Goal: Task Accomplishment & Management: Manage account settings

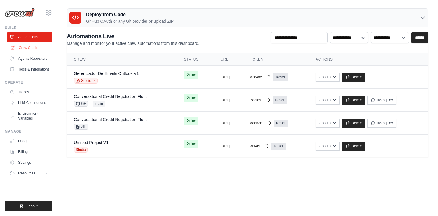
click at [36, 45] on link "Crew Studio" at bounding box center [30, 48] width 45 height 10
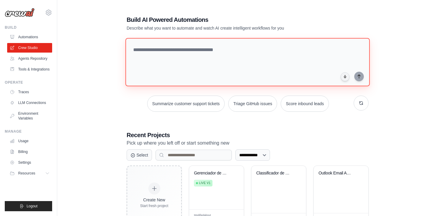
click at [197, 60] on textarea at bounding box center [248, 62] width 244 height 48
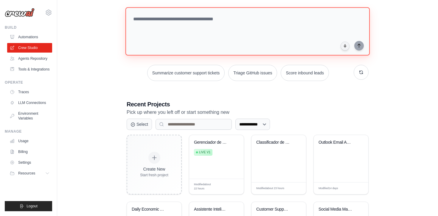
scroll to position [31, 0]
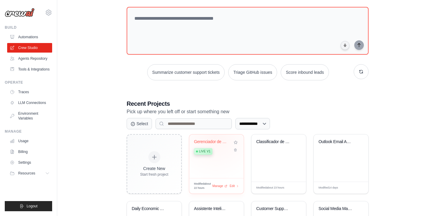
click at [215, 136] on div "Gerenciador de Emails Outlook Live v1" at bounding box center [216, 156] width 55 height 44
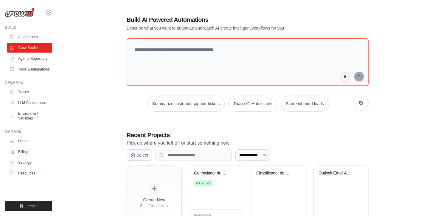
scroll to position [31, 0]
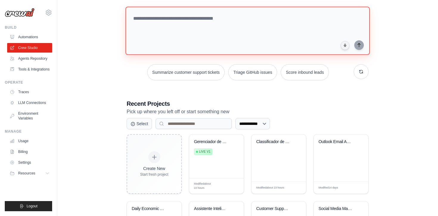
click at [153, 43] on textarea at bounding box center [248, 31] width 244 height 48
paste textarea "**********"
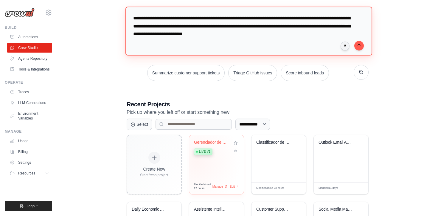
type textarea "**********"
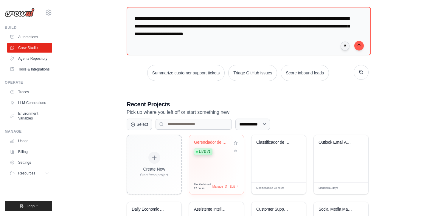
click at [198, 160] on div "Gerenciador de Emails Outlook Live v1" at bounding box center [216, 157] width 55 height 44
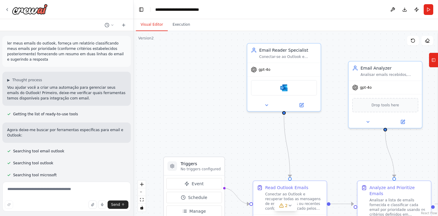
click at [18, 47] on p "ler meus emails do outlook, forneça um relatório classificando meus emails por …" at bounding box center [66, 51] width 119 height 21
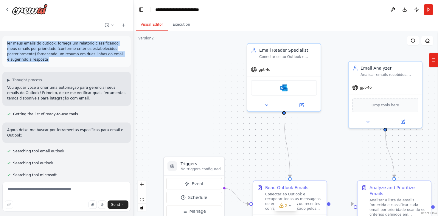
click at [18, 47] on p "ler meus emails do outlook, forneça um relatório classificando meus emails por …" at bounding box center [66, 51] width 119 height 21
copy p "ler meus emails do outlook, forneça um relatório classificando meus emails por …"
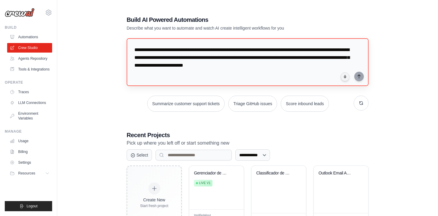
scroll to position [31, 0]
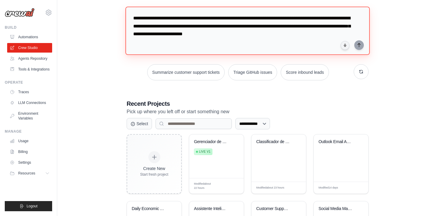
click at [157, 34] on textarea "**********" at bounding box center [248, 31] width 244 height 48
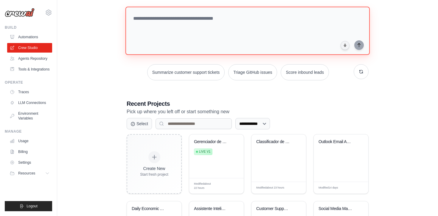
paste textarea "**********"
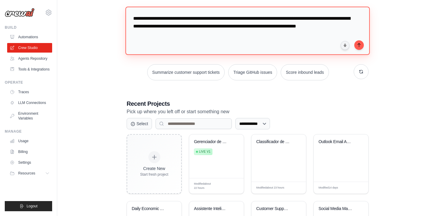
scroll to position [6, 0]
type textarea "**********"
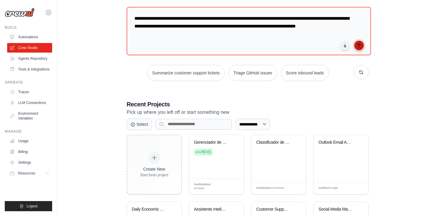
click at [362, 44] on button "submit" at bounding box center [360, 46] width 10 height 10
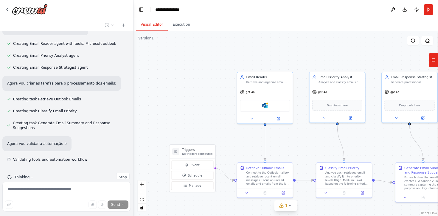
scroll to position [213, 0]
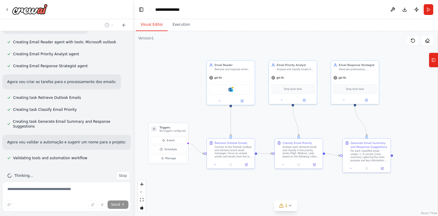
drag, startPoint x: 200, startPoint y: 107, endPoint x: 175, endPoint y: 91, distance: 30.0
click at [175, 91] on div ".deletable-edge-delete-btn { width: 20px; height: 20px; border: 0px solid #ffff…" at bounding box center [286, 123] width 305 height 185
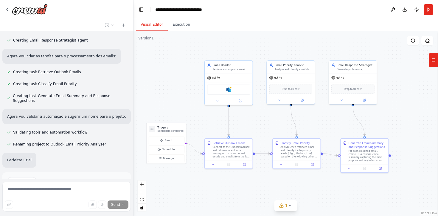
scroll to position [239, 0]
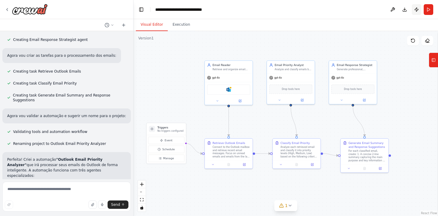
click at [414, 11] on button "Publish" at bounding box center [417, 9] width 10 height 11
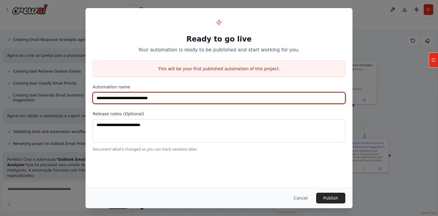
click at [253, 98] on input "**********" at bounding box center [219, 97] width 253 height 11
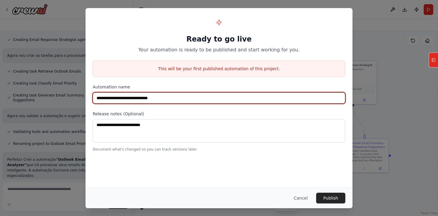
click at [253, 98] on input "**********" at bounding box center [219, 97] width 253 height 11
type input "**********"
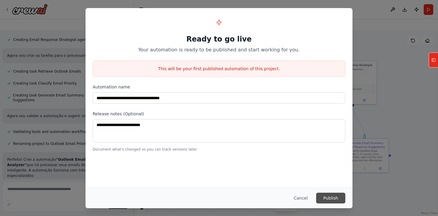
click at [326, 195] on button "Publish" at bounding box center [330, 197] width 29 height 11
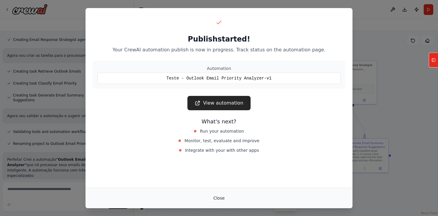
click at [218, 199] on button "Close" at bounding box center [219, 197] width 21 height 11
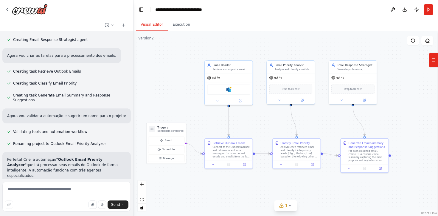
scroll to position [0, 0]
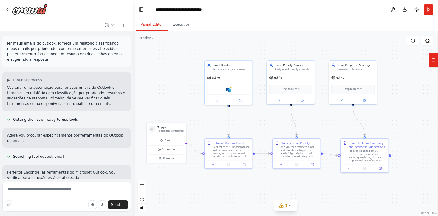
click at [46, 57] on p "ler meus emails do outlook, forneça um relatório classificando meus emails por …" at bounding box center [66, 51] width 119 height 21
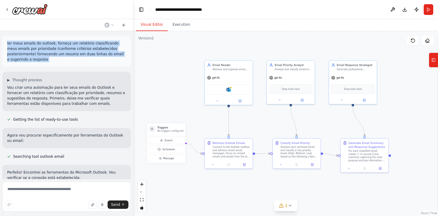
click at [46, 57] on p "ler meus emails do outlook, forneça um relatório classificando meus emails por …" at bounding box center [66, 51] width 119 height 21
copy p "ler meus emails do outlook, forneça um relatório classificando meus emails por …"
click at [30, 11] on img at bounding box center [30, 9] width 36 height 11
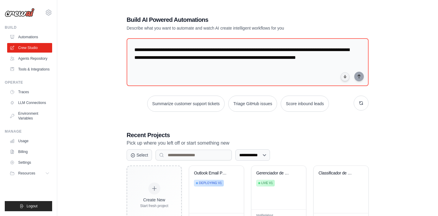
scroll to position [31, 0]
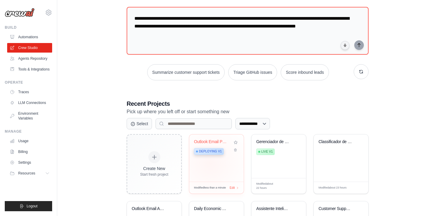
click at [210, 163] on div "Outlook Email Priority Analyzer Deploying v1" at bounding box center [216, 157] width 55 height 47
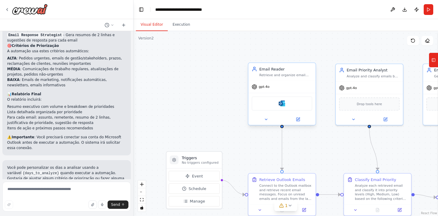
scroll to position [415, 0]
click at [271, 87] on div "gpt-4o" at bounding box center [282, 87] width 67 height 12
click at [269, 87] on span "gpt-4o" at bounding box center [264, 86] width 11 height 4
click at [300, 121] on button at bounding box center [298, 119] width 31 height 7
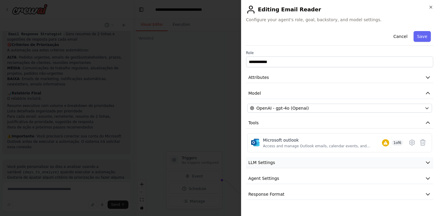
click at [295, 158] on button "LLM Settings" at bounding box center [340, 162] width 188 height 11
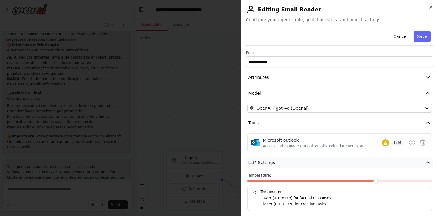
scroll to position [36, 0]
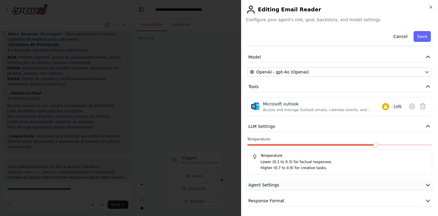
click at [295, 190] on button "Agent Settings" at bounding box center [340, 184] width 188 height 11
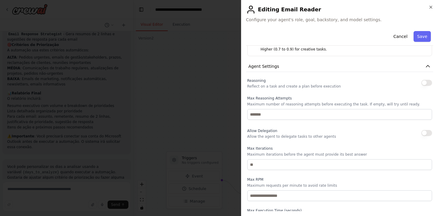
scroll to position [196, 0]
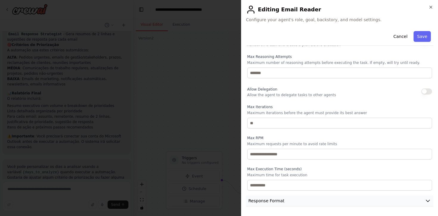
click at [381, 198] on button "Response Format" at bounding box center [340, 200] width 188 height 11
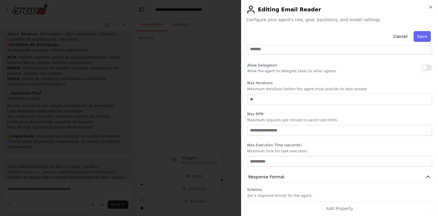
scroll to position [224, 0]
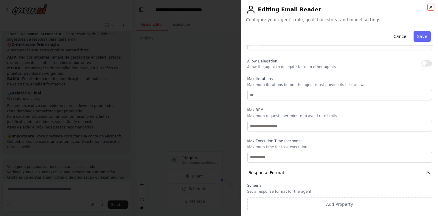
click at [431, 7] on icon "button" at bounding box center [431, 7] width 2 height 2
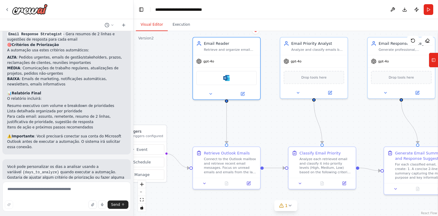
drag, startPoint x: 339, startPoint y: 51, endPoint x: 284, endPoint y: 24, distance: 61.5
click at [284, 24] on div "Visual Editor Execution Version 2 Show Tools Hide Agents .deletable-edge-delete…" at bounding box center [286, 117] width 305 height 196
click at [184, 28] on button "Execution" at bounding box center [181, 24] width 27 height 13
click at [159, 22] on button "Visual Editor" at bounding box center [152, 24] width 32 height 13
click at [16, 18] on div at bounding box center [66, 9] width 133 height 19
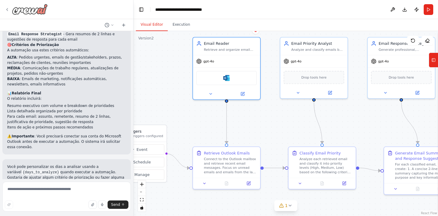
click at [24, 11] on img at bounding box center [30, 9] width 36 height 11
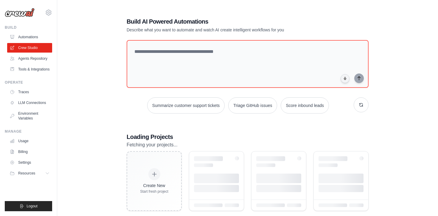
scroll to position [31, 0]
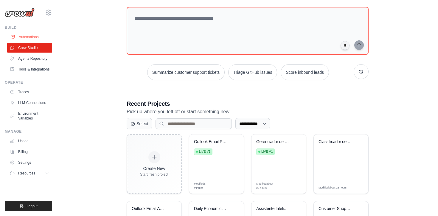
click at [24, 39] on link "Automations" at bounding box center [30, 37] width 45 height 10
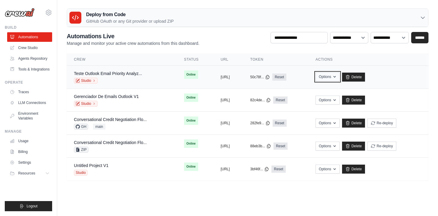
click at [340, 78] on button "Options" at bounding box center [328, 76] width 24 height 9
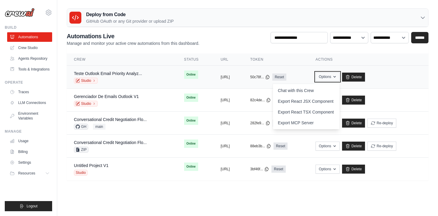
click at [340, 78] on button "Options" at bounding box center [328, 76] width 24 height 9
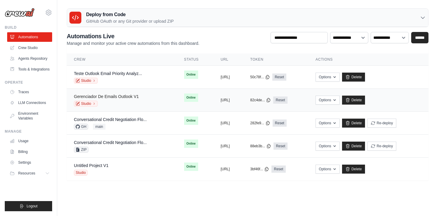
click at [109, 96] on link "Gerenciador De Emails Outlook V1" at bounding box center [106, 96] width 65 height 5
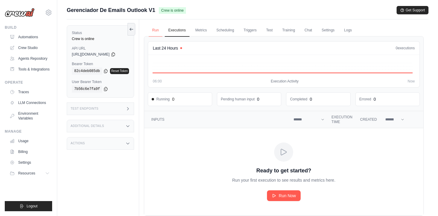
click at [160, 32] on link "Run" at bounding box center [156, 30] width 14 height 13
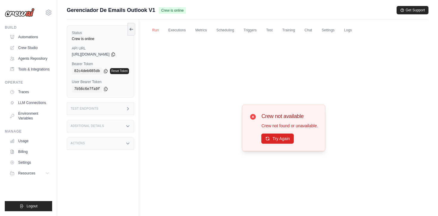
click at [160, 32] on link "Run" at bounding box center [156, 30] width 14 height 13
click at [184, 32] on link "Executions" at bounding box center [177, 30] width 25 height 13
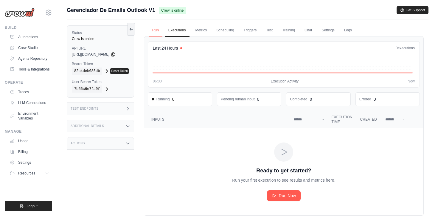
click at [160, 32] on link "Run" at bounding box center [156, 30] width 14 height 13
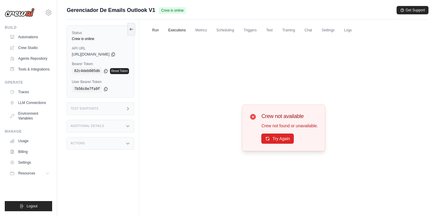
click at [176, 31] on link "Executions" at bounding box center [177, 30] width 25 height 13
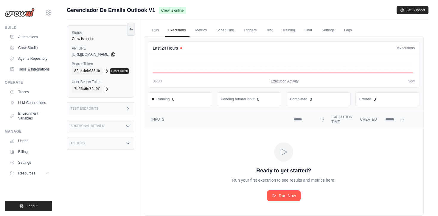
click at [28, 14] on img at bounding box center [20, 12] width 30 height 9
click at [30, 37] on link "Automations" at bounding box center [30, 37] width 45 height 10
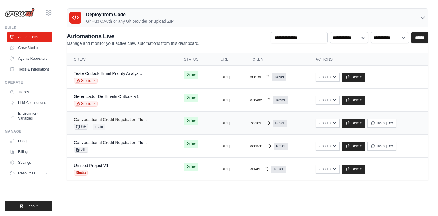
click at [124, 119] on link "Conversational Credit Negotiation Flo..." at bounding box center [110, 119] width 73 height 5
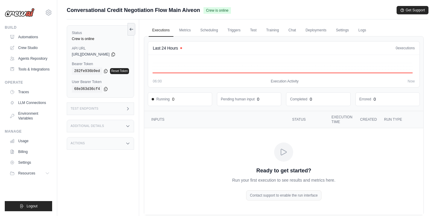
click at [127, 106] on div "Test Endpoints" at bounding box center [100, 108] width 67 height 13
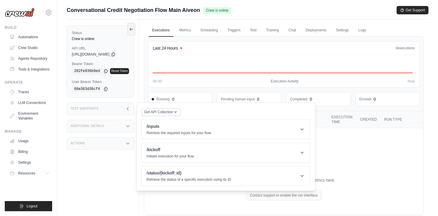
click at [127, 106] on div "Test Endpoints" at bounding box center [100, 108] width 67 height 13
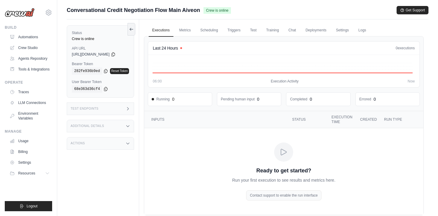
click at [119, 125] on div "Additional Details" at bounding box center [100, 126] width 67 height 13
click at [109, 162] on div "Flow" at bounding box center [118, 159] width 22 height 4
click at [108, 183] on div "Actions" at bounding box center [100, 180] width 67 height 13
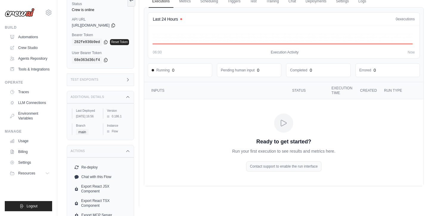
scroll to position [52, 0]
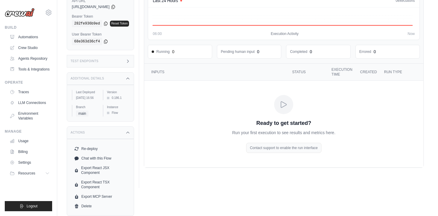
scroll to position [2, 0]
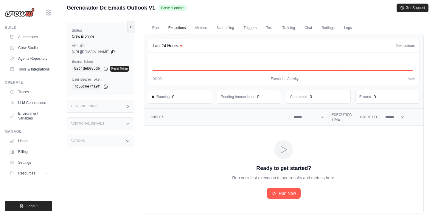
click at [124, 139] on div "Actions" at bounding box center [100, 140] width 67 height 13
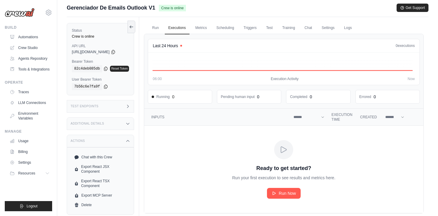
scroll to position [25, 0]
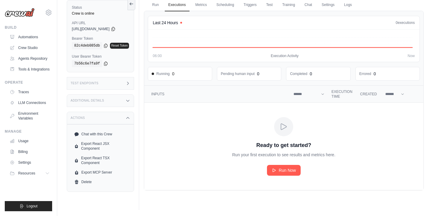
click at [143, 111] on div "Run Executions Metrics Scheduling Triggers Test Training Chat Settings Logs Las…" at bounding box center [284, 102] width 290 height 216
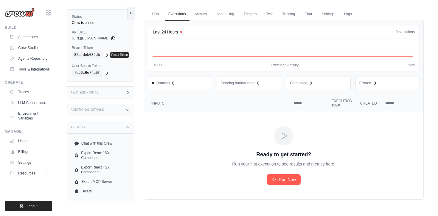
scroll to position [0, 0]
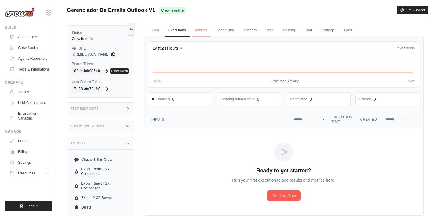
click at [205, 33] on link "Metrics" at bounding box center [201, 30] width 19 height 13
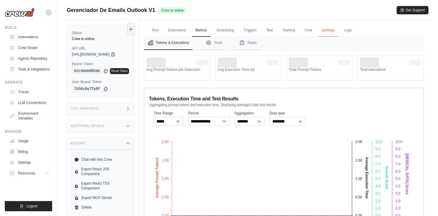
click at [332, 28] on link "Settings" at bounding box center [328, 30] width 20 height 13
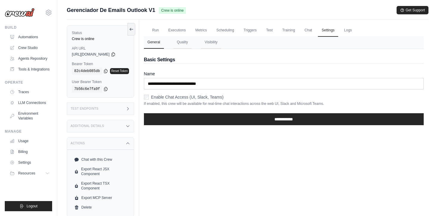
click at [187, 96] on label "Enable Chat Access (UI, Slack, Teams)" at bounding box center [187, 97] width 72 height 6
click at [188, 42] on button "Quality" at bounding box center [183, 42] width 18 height 13
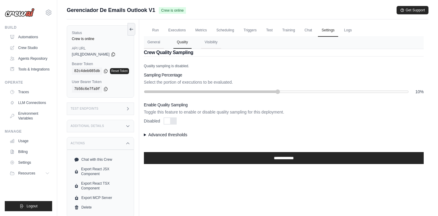
click at [154, 134] on summary "Advanced thresholds" at bounding box center [284, 134] width 280 height 6
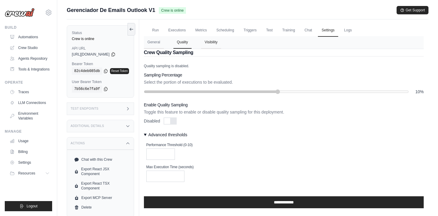
click at [215, 41] on button "Visibility" at bounding box center [211, 42] width 20 height 13
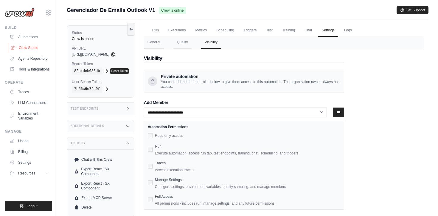
click at [24, 49] on link "Crew Studio" at bounding box center [30, 48] width 45 height 10
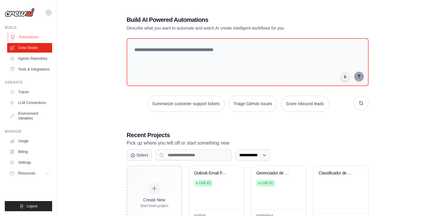
click at [27, 37] on link "Automations" at bounding box center [30, 37] width 45 height 10
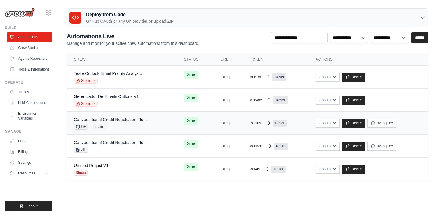
click at [126, 123] on div "Conversational Credit Negotiation Flo... GH main" at bounding box center [110, 122] width 73 height 13
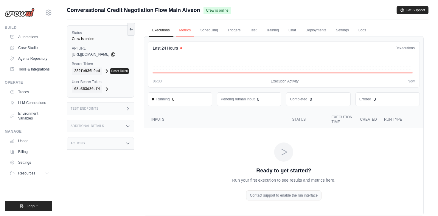
click at [183, 28] on link "Metrics" at bounding box center [185, 30] width 19 height 13
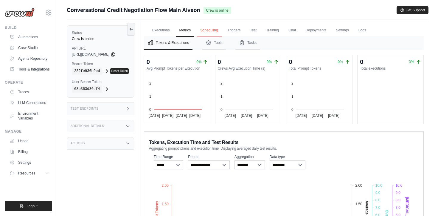
click at [219, 32] on link "Scheduling" at bounding box center [209, 30] width 25 height 13
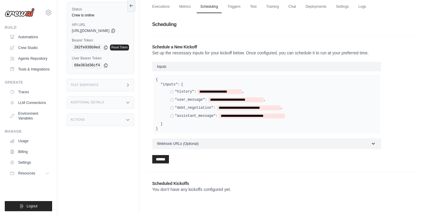
scroll to position [25, 0]
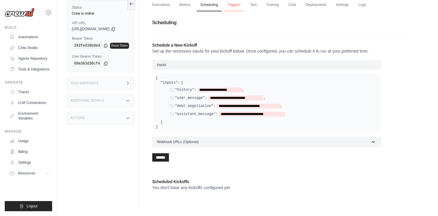
click at [241, 5] on link "Triggers" at bounding box center [234, 5] width 20 height 13
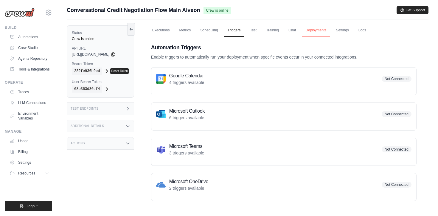
click at [317, 33] on link "Deployments" at bounding box center [316, 30] width 28 height 13
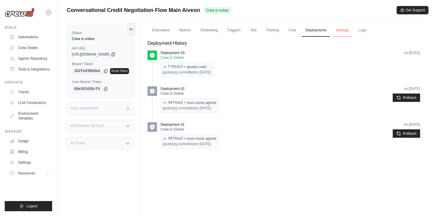
click at [345, 30] on link "Settings" at bounding box center [342, 30] width 20 height 13
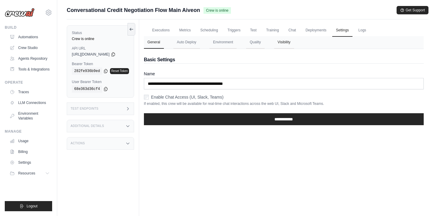
click at [287, 45] on button "Visibility" at bounding box center [284, 42] width 20 height 13
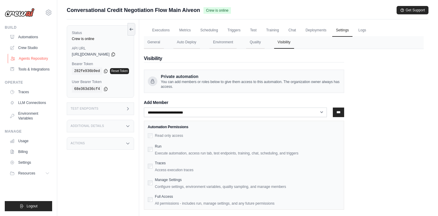
click at [34, 58] on link "Agents Repository" at bounding box center [30, 59] width 45 height 10
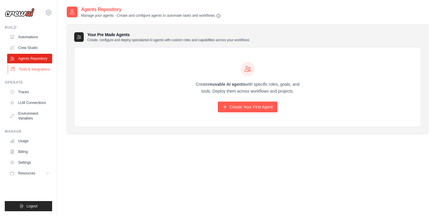
click at [46, 66] on link "Tools & Integrations" at bounding box center [30, 69] width 45 height 10
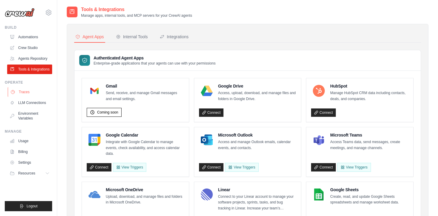
click at [24, 92] on link "Traces" at bounding box center [30, 92] width 45 height 10
click at [27, 90] on link "Traces" at bounding box center [30, 92] width 45 height 10
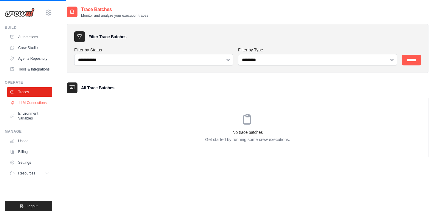
click at [30, 100] on link "LLM Connections" at bounding box center [30, 103] width 45 height 10
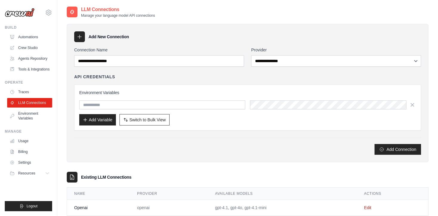
scroll to position [15, 0]
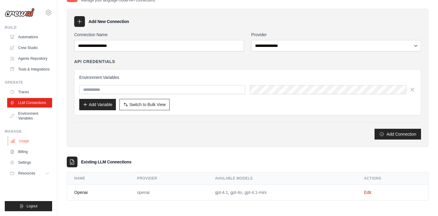
click at [30, 138] on link "Usage" at bounding box center [30, 141] width 45 height 10
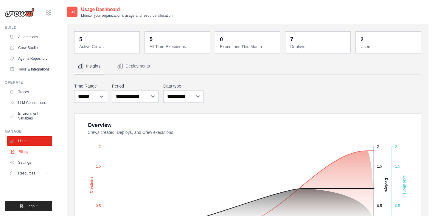
click at [25, 148] on link "Billing" at bounding box center [30, 152] width 45 height 10
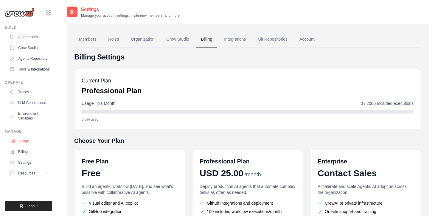
click at [25, 143] on link "Usage" at bounding box center [30, 141] width 45 height 10
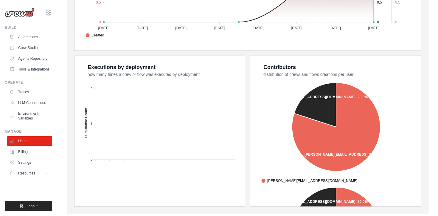
scroll to position [217, 0]
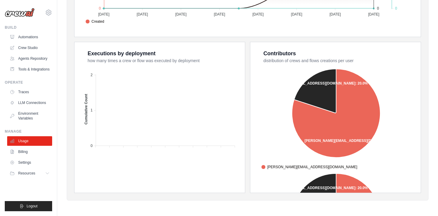
drag, startPoint x: 306, startPoint y: 167, endPoint x: 287, endPoint y: 108, distance: 61.3
click at [287, 108] on foreignobject "guilherme.candeloro@approachtech.com.br daniel@crewai.com" at bounding box center [336, 118] width 155 height 104
drag, startPoint x: 409, startPoint y: 77, endPoint x: 402, endPoint y: 166, distance: 89.4
click at [402, 166] on foreignobject "guilherme.candeloro@approachtech.com.br daniel@crewai.com" at bounding box center [336, 118] width 155 height 104
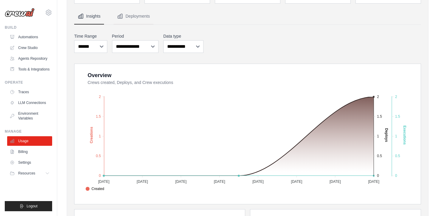
scroll to position [49, 0]
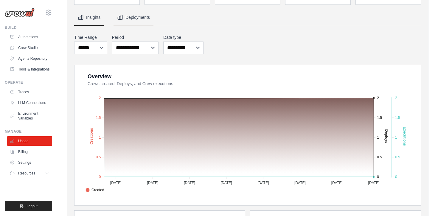
click at [127, 14] on button "Deployments" at bounding box center [134, 18] width 40 height 16
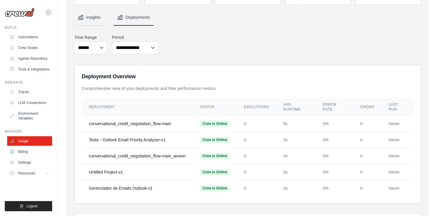
click at [76, 19] on button "Insights" at bounding box center [89, 18] width 30 height 16
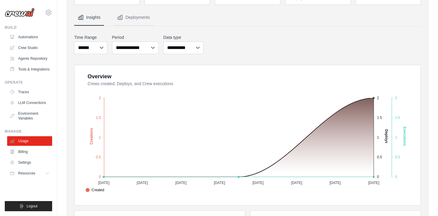
scroll to position [0, 0]
